Goal: Check status: Check status

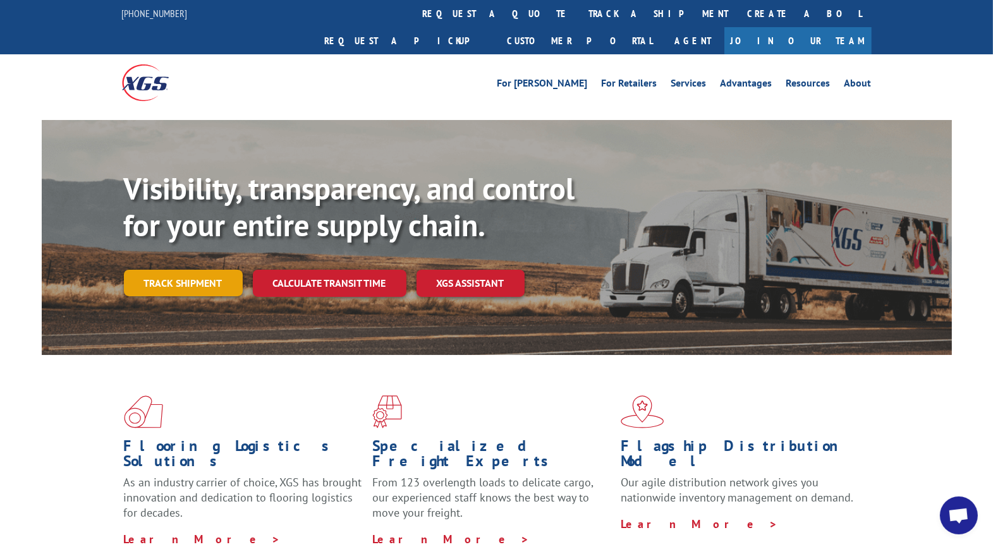
click at [192, 270] on link "Track shipment" at bounding box center [183, 283] width 119 height 27
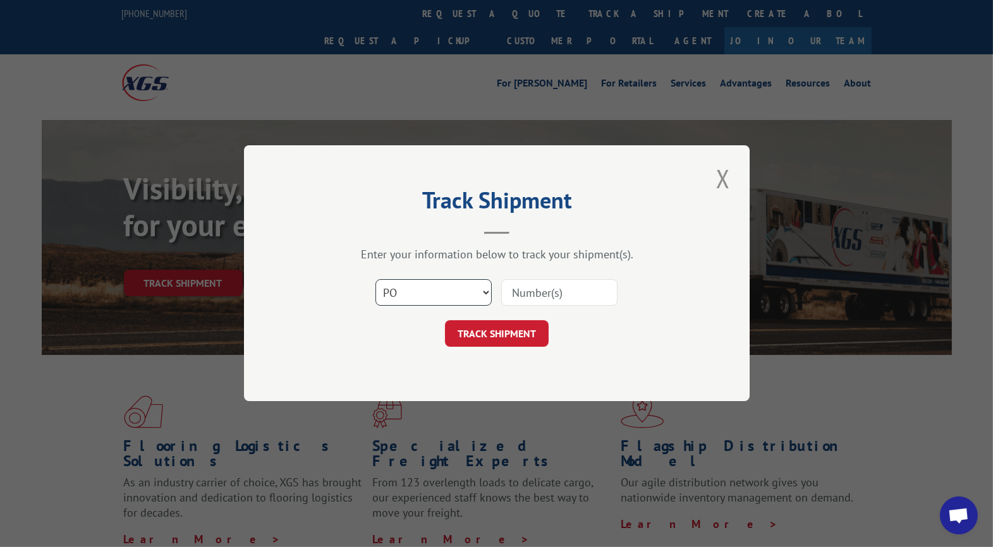
click at [486, 293] on select "Select category... Probill BOL PO" at bounding box center [433, 293] width 116 height 27
select select "bol"
click at [375, 280] on select "Select category... Probill BOL PO" at bounding box center [433, 293] width 116 height 27
click at [551, 296] on input at bounding box center [559, 293] width 116 height 27
type input "CG521738"
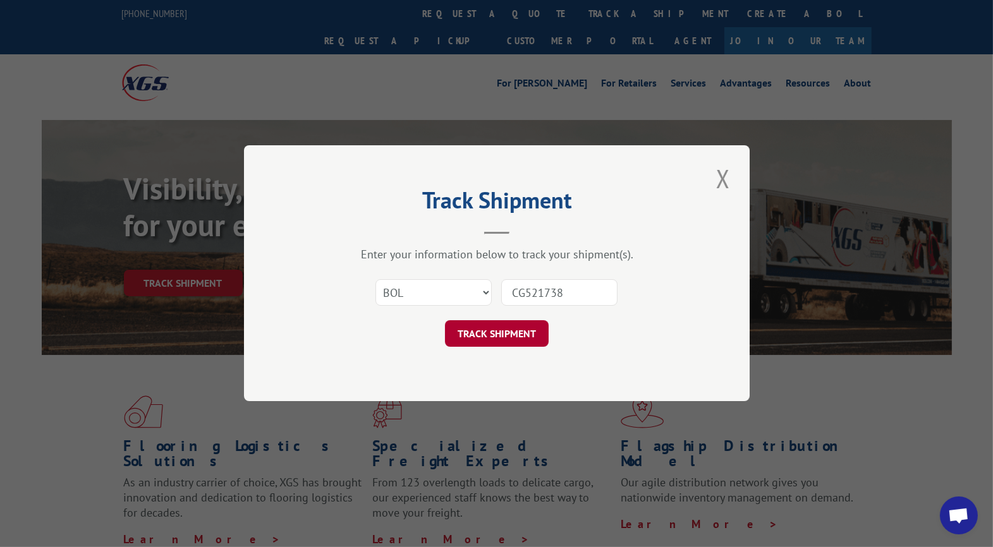
click at [510, 328] on button "TRACK SHIPMENT" at bounding box center [497, 334] width 104 height 27
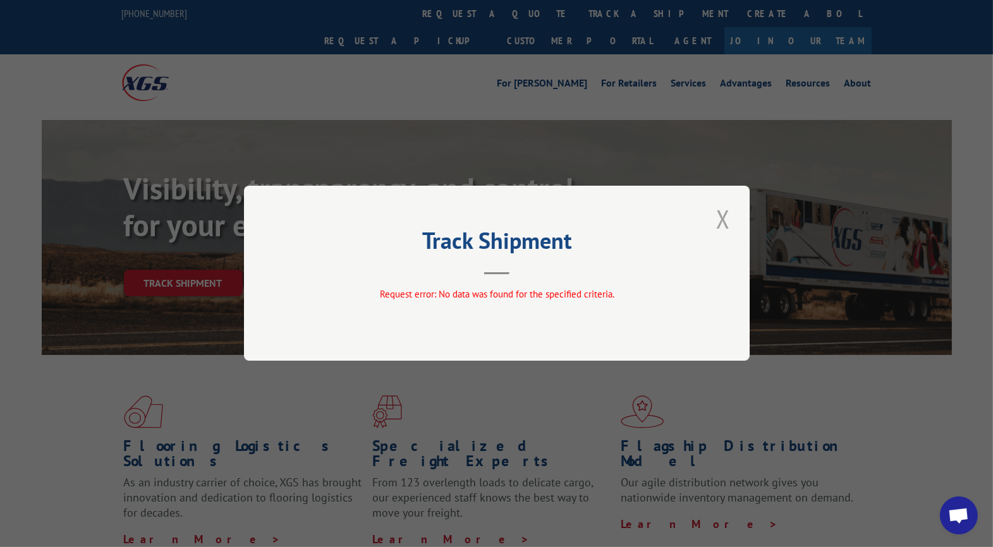
click at [717, 217] on button "Close modal" at bounding box center [722, 219] width 21 height 35
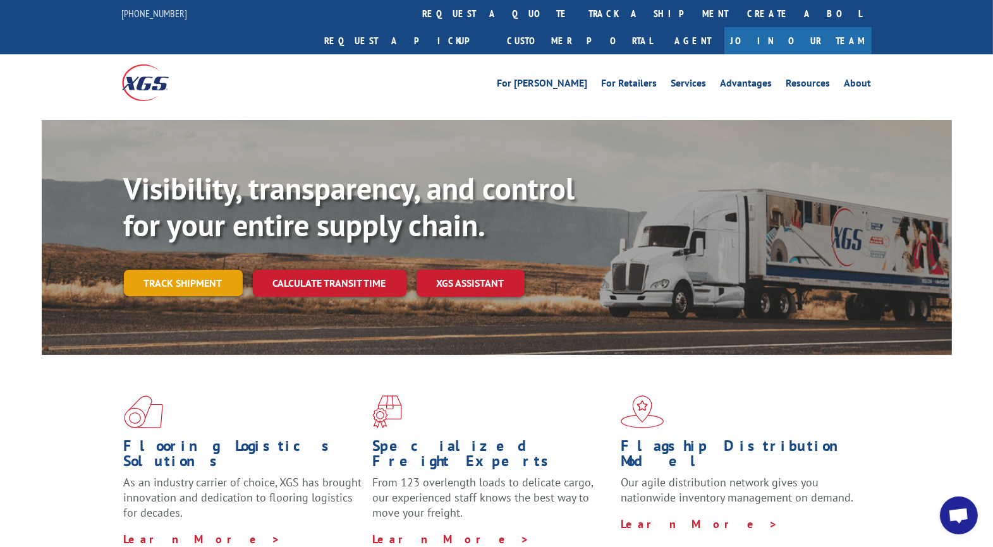
click at [190, 270] on link "Track shipment" at bounding box center [183, 283] width 119 height 27
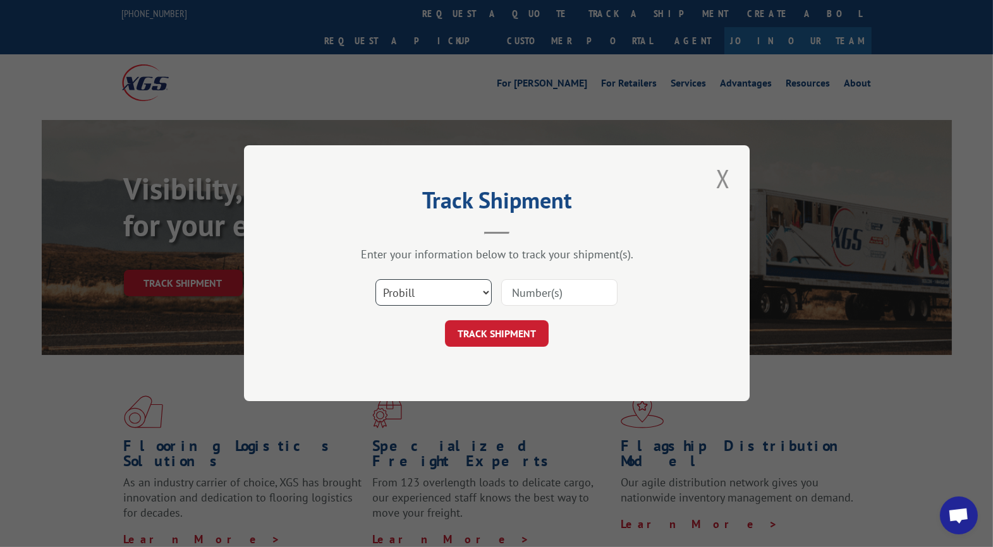
click at [415, 295] on select "Select category... Probill BOL PO" at bounding box center [433, 293] width 116 height 27
select select "bol"
click at [375, 280] on select "Select category... Probill BOL PO" at bounding box center [433, 293] width 116 height 27
click at [558, 296] on input at bounding box center [559, 293] width 116 height 27
type input "24821389"
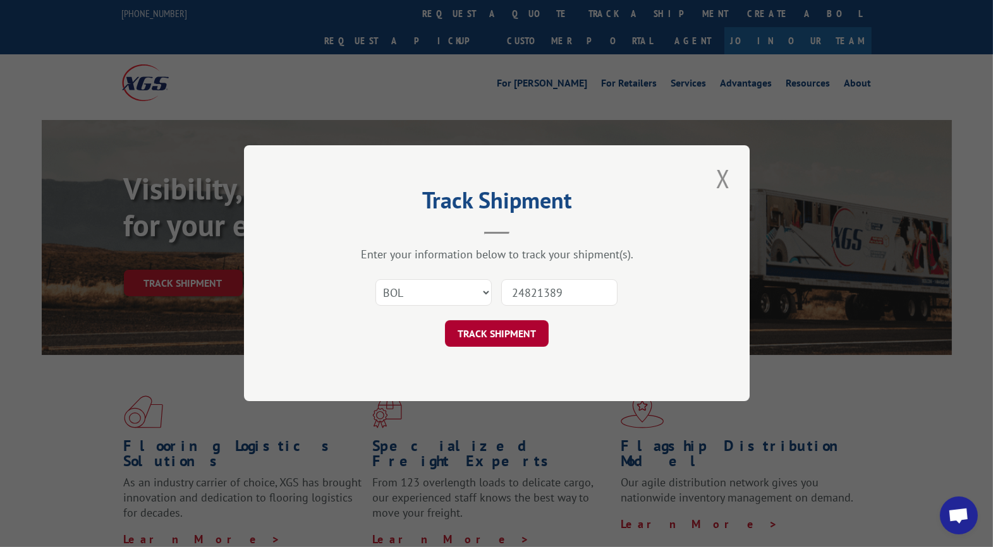
click at [500, 333] on button "TRACK SHIPMENT" at bounding box center [497, 334] width 104 height 27
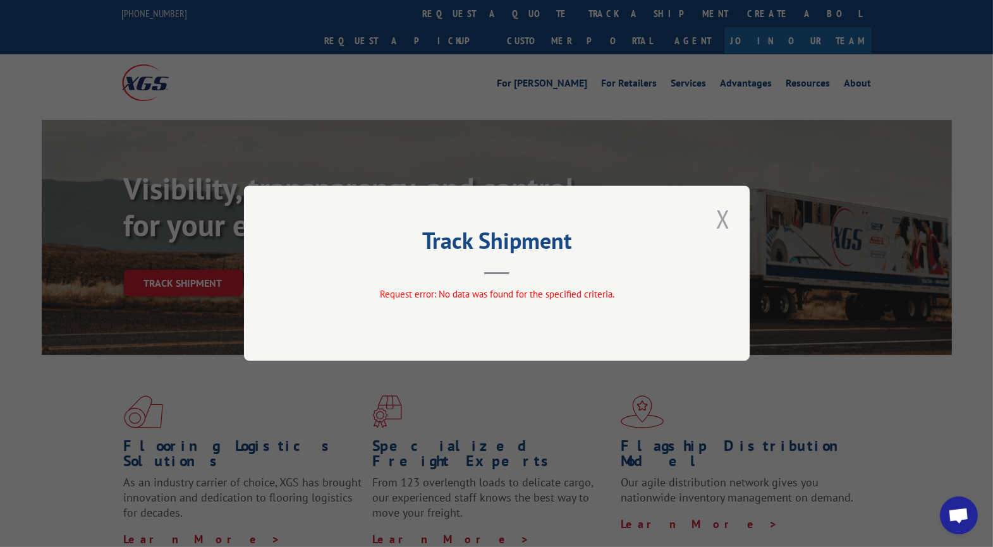
click at [721, 221] on button "Close modal" at bounding box center [722, 219] width 21 height 35
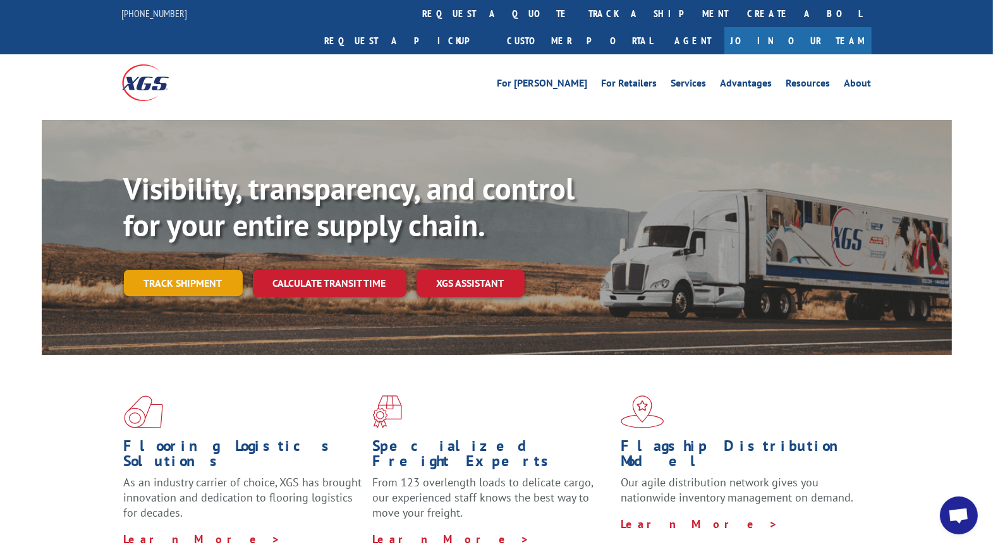
click at [206, 270] on link "Track shipment" at bounding box center [183, 283] width 119 height 27
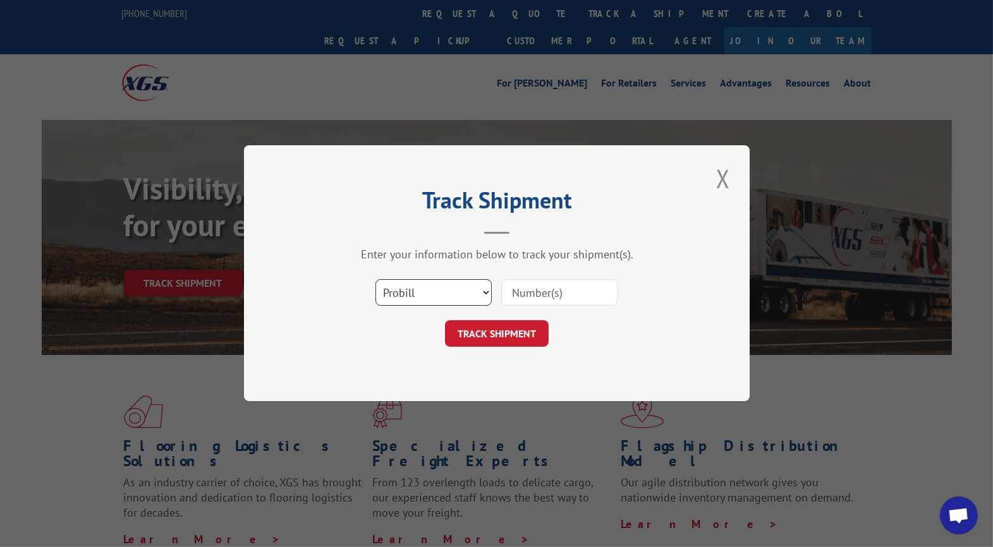
click at [420, 299] on select "Select category... Probill BOL PO" at bounding box center [433, 293] width 116 height 27
select select "bol"
click at [375, 280] on select "Select category... Probill BOL PO" at bounding box center [433, 293] width 116 height 27
click at [551, 292] on input at bounding box center [559, 293] width 116 height 27
type input "UTA#24821389"
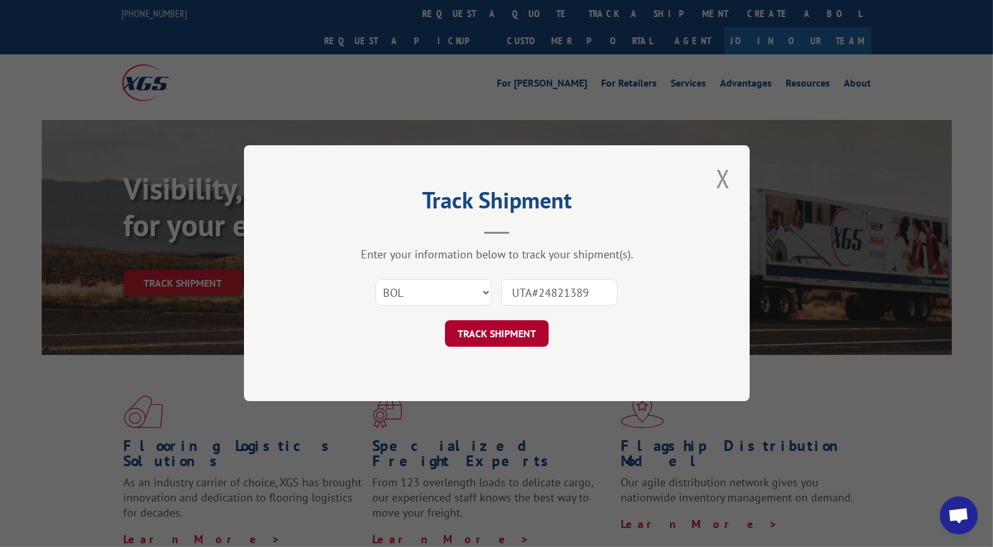
click at [497, 339] on button "TRACK SHIPMENT" at bounding box center [497, 334] width 104 height 27
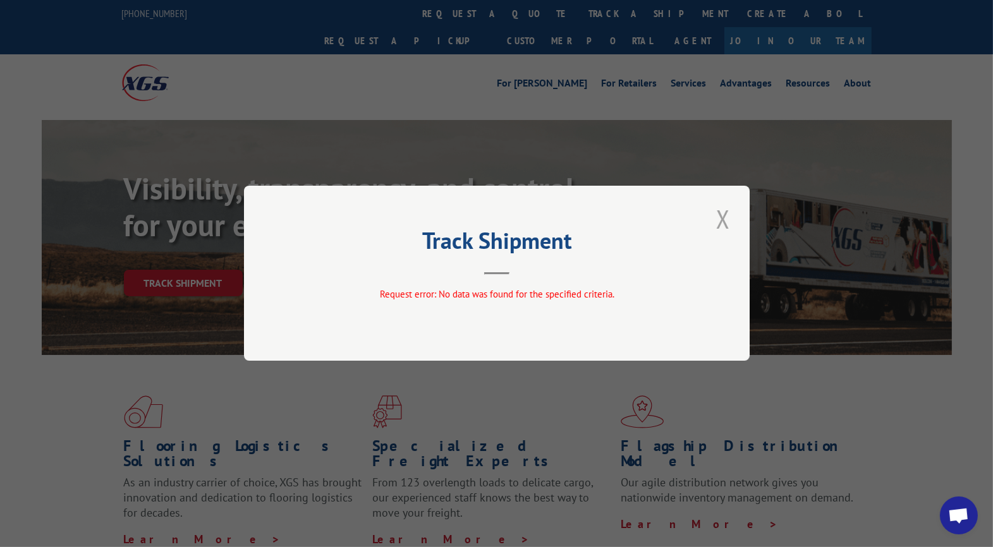
click at [726, 217] on button "Close modal" at bounding box center [722, 219] width 21 height 35
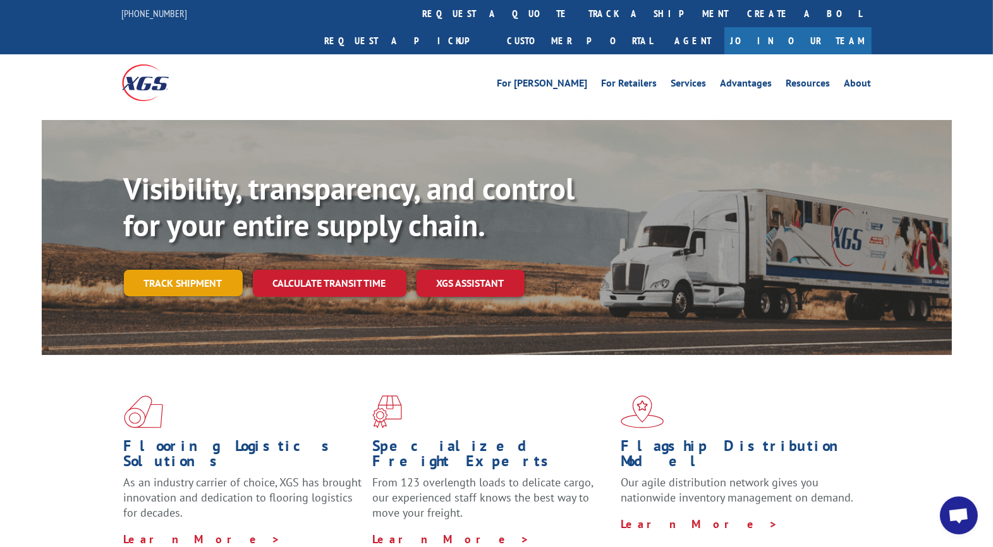
click at [162, 270] on link "Track shipment" at bounding box center [183, 283] width 119 height 27
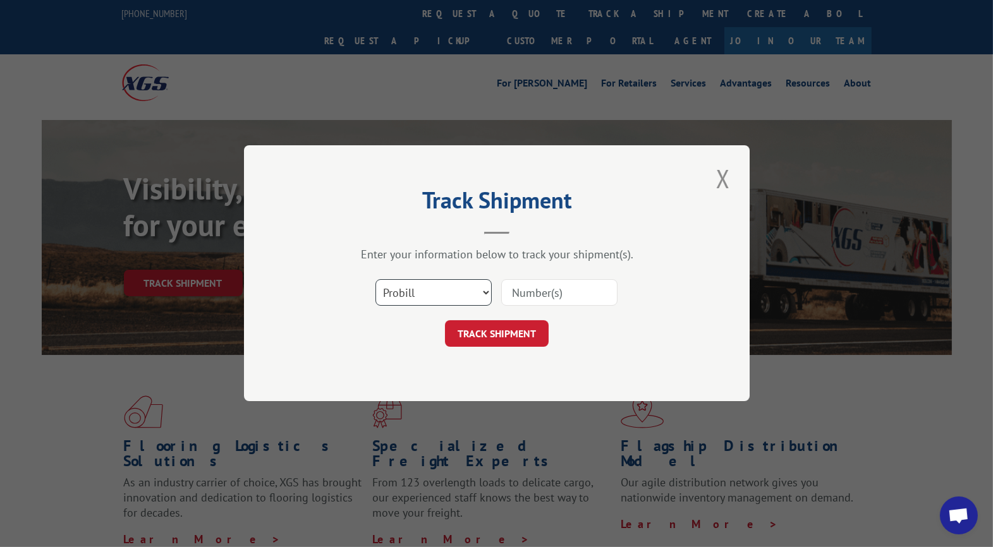
click at [427, 293] on select "Select category... Probill BOL PO" at bounding box center [433, 293] width 116 height 27
select select "po"
click at [375, 280] on select "Select category... Probill BOL PO" at bounding box center [433, 293] width 116 height 27
click at [546, 287] on input at bounding box center [559, 293] width 116 height 27
type input "UTA#24821389"
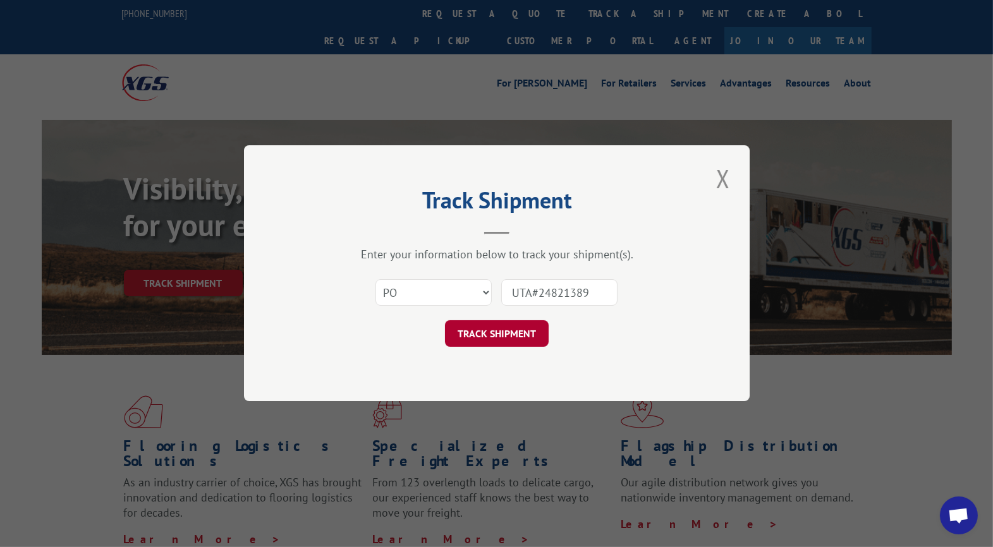
click at [514, 345] on button "TRACK SHIPMENT" at bounding box center [497, 334] width 104 height 27
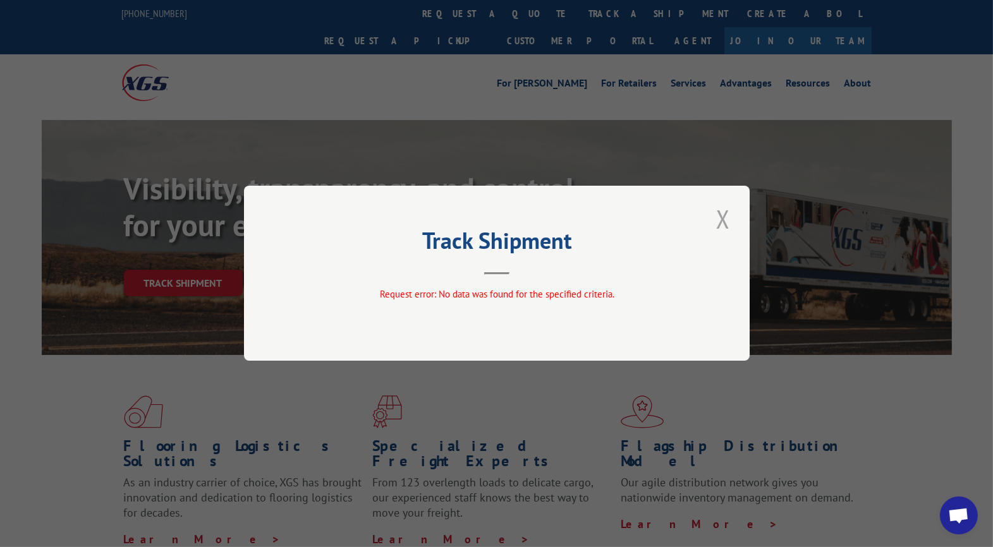
click at [719, 219] on button "Close modal" at bounding box center [722, 219] width 21 height 35
